Goal: Task Accomplishment & Management: Manage account settings

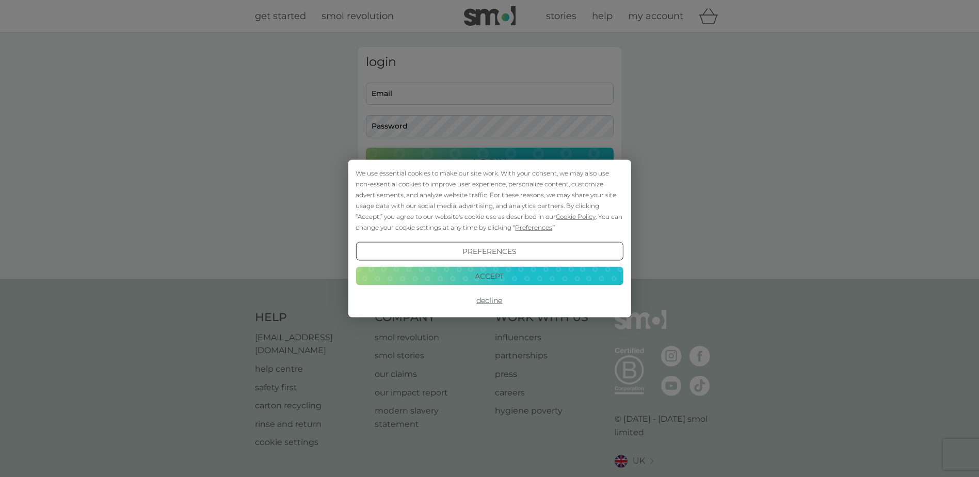
click at [443, 278] on button "Accept" at bounding box center [488, 275] width 267 height 19
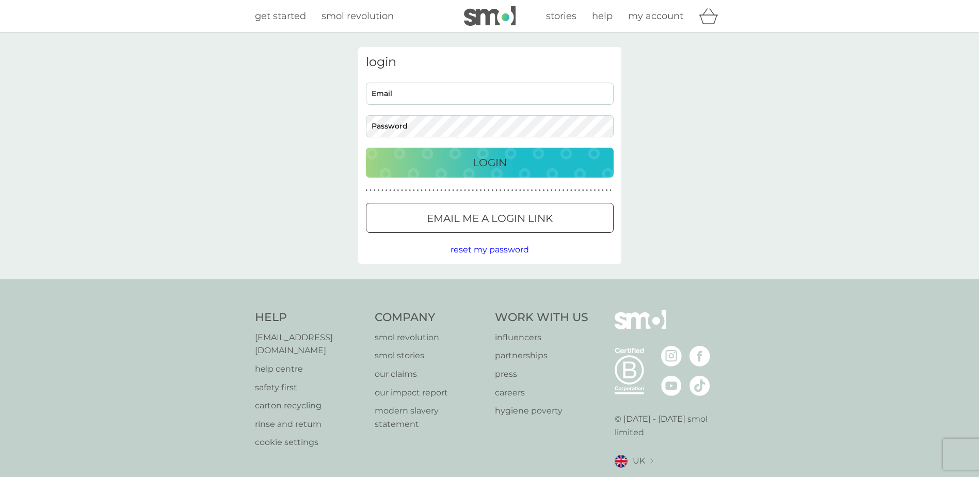
click at [397, 94] on input "Email" at bounding box center [490, 94] width 248 height 22
type input "aj@willy-tawn.co.uk"
click at [553, 162] on div "Login" at bounding box center [489, 162] width 227 height 17
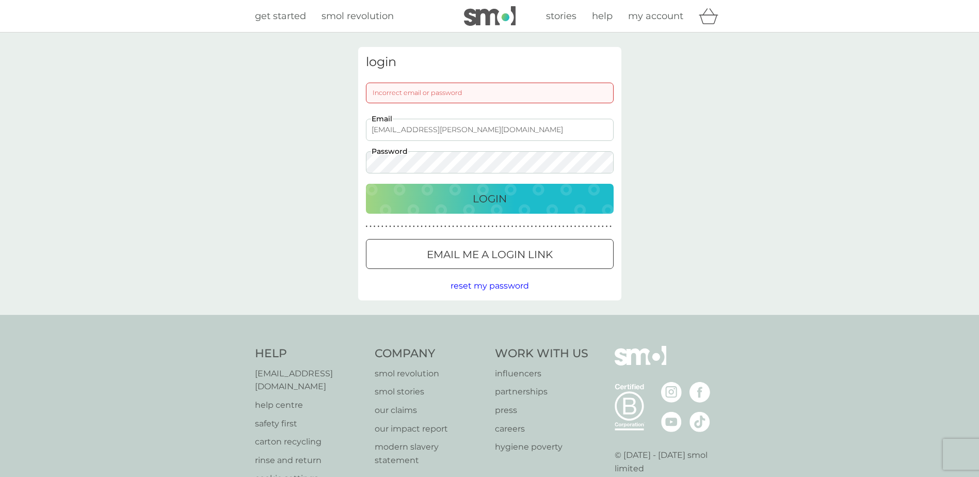
click at [276, 149] on div "login Incorrect email or password aj@willy-tawn.co.uk Email Password Login ● ● …" at bounding box center [489, 173] width 979 height 282
click at [438, 194] on div "Login" at bounding box center [489, 198] width 227 height 17
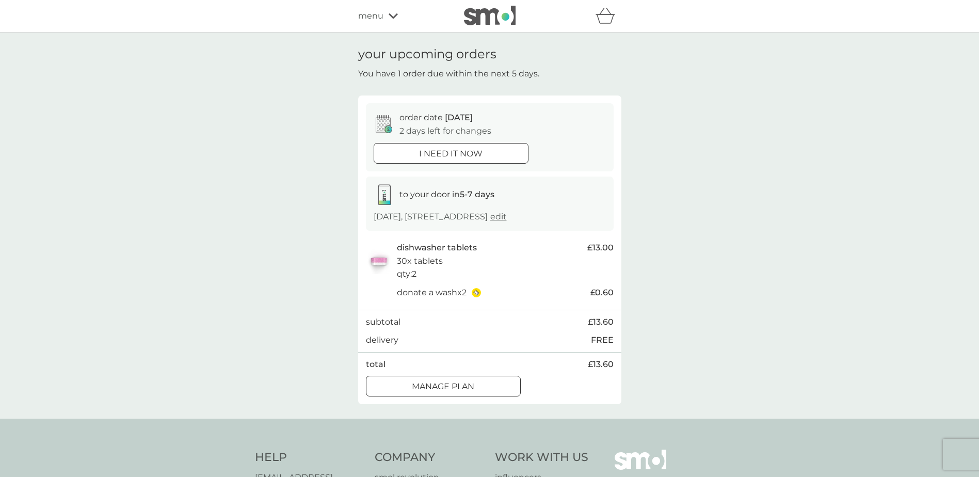
click at [483, 383] on div "Manage plan" at bounding box center [443, 386] width 154 height 13
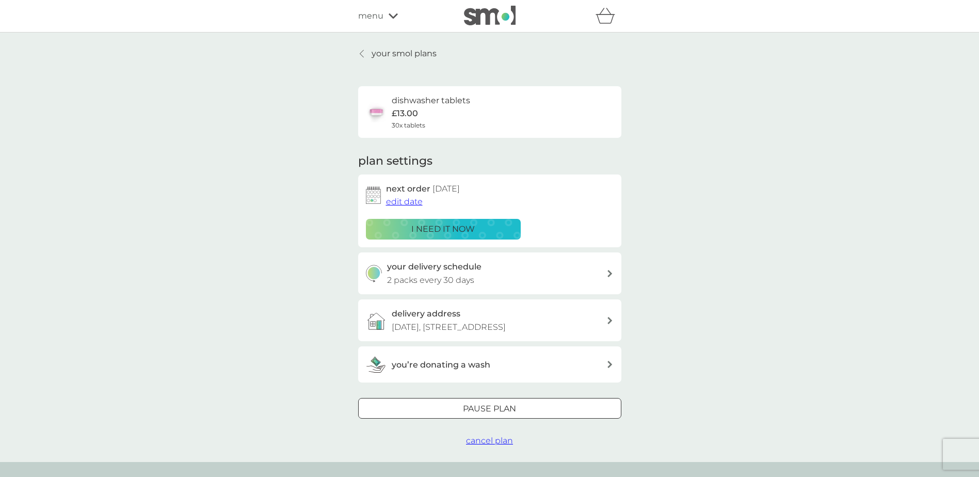
click at [404, 199] on span "edit date" at bounding box center [404, 202] width 37 height 10
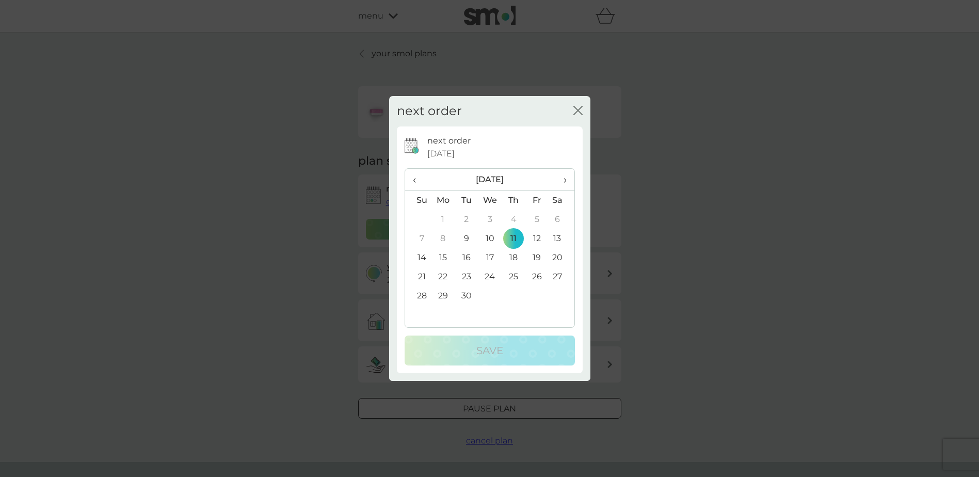
click at [515, 272] on td "25" at bounding box center [512, 276] width 23 height 19
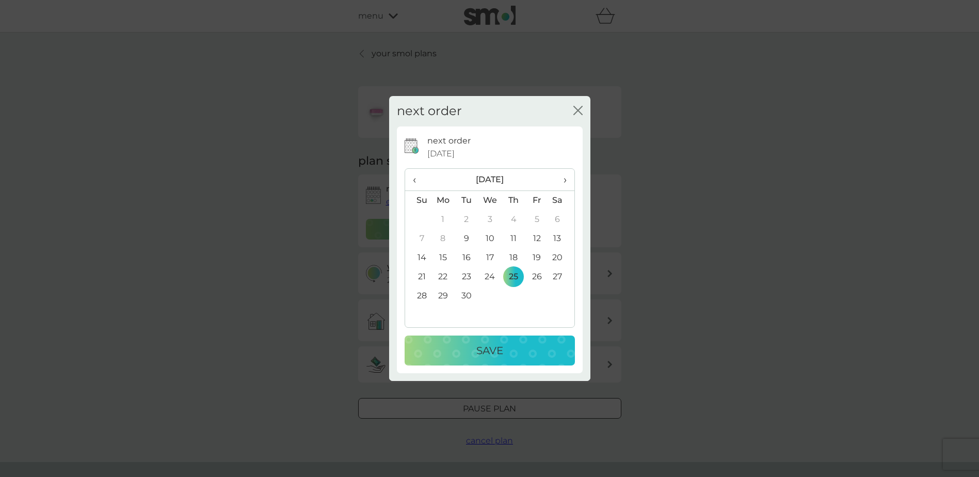
click at [494, 342] on p "Save" at bounding box center [489, 350] width 27 height 17
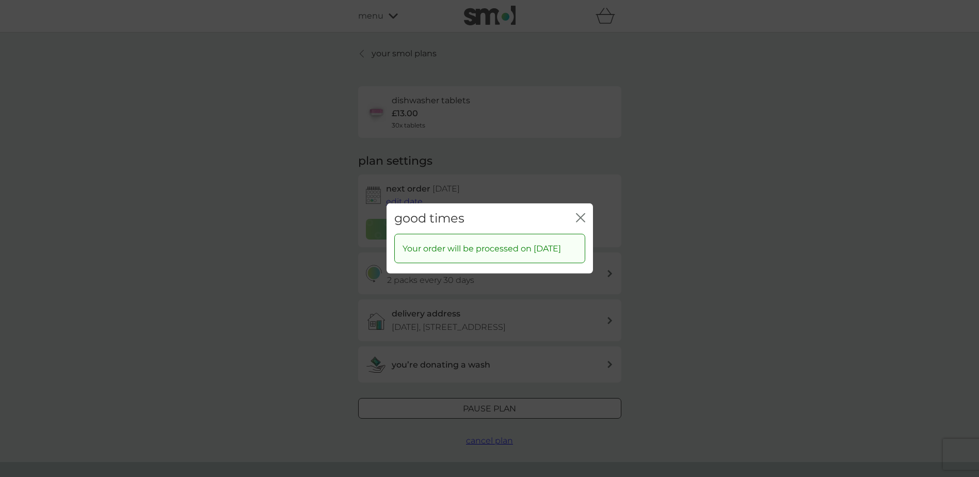
click at [582, 204] on div "good times close" at bounding box center [489, 218] width 206 height 30
click at [577, 213] on icon "close" at bounding box center [580, 217] width 9 height 9
